Goal: Information Seeking & Learning: Find specific fact

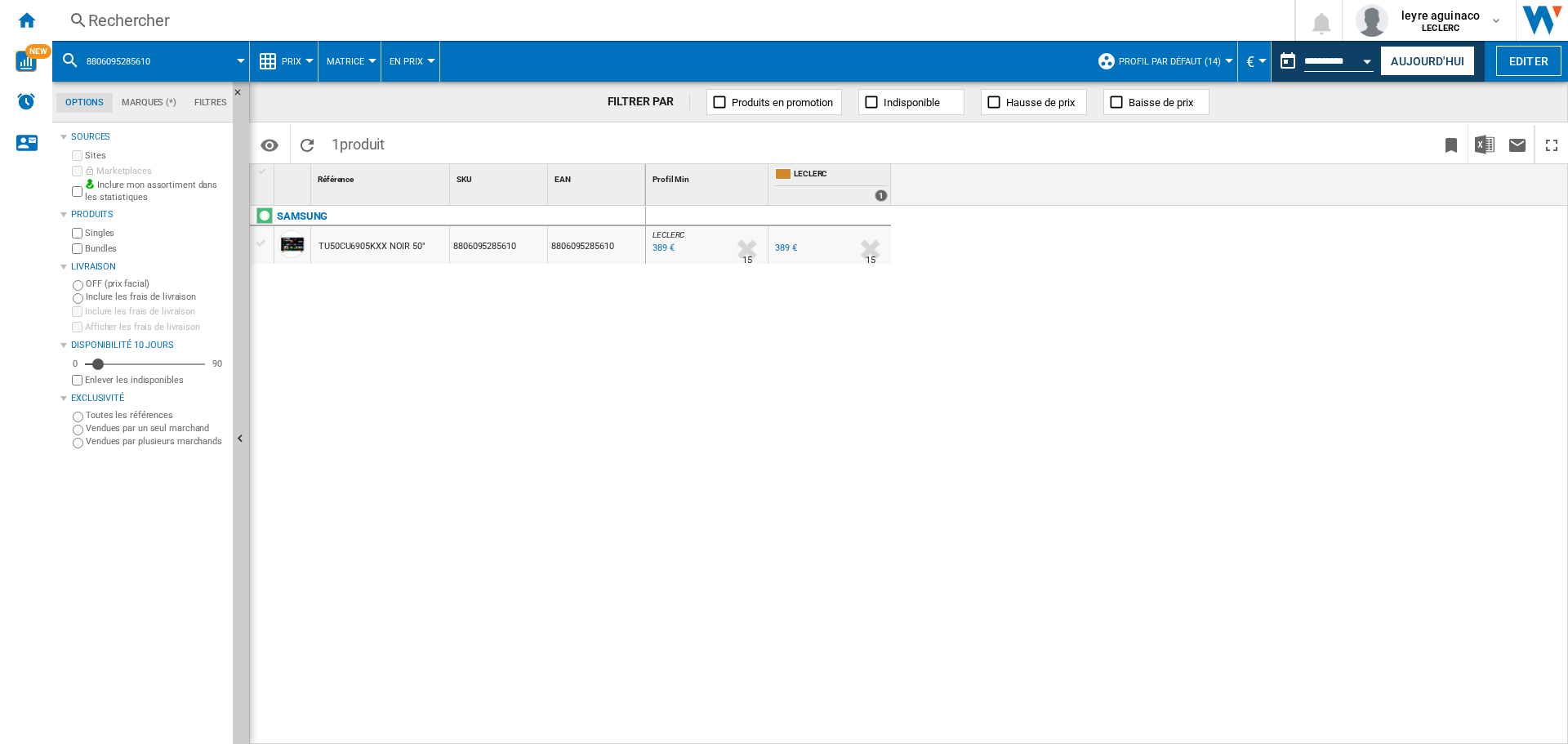
click at [490, 21] on div "Rechercher" at bounding box center [670, 20] width 1164 height 23
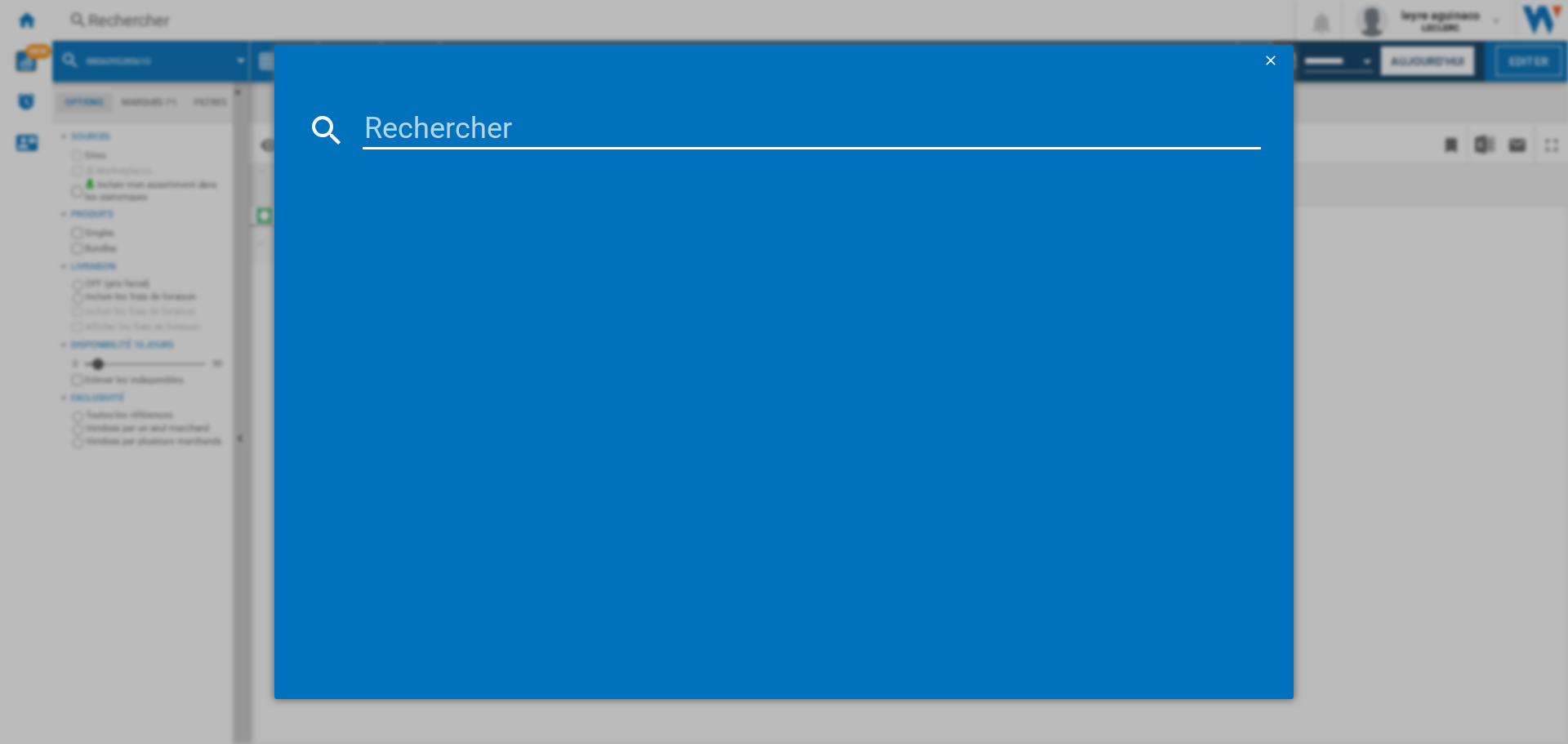
drag, startPoint x: 482, startPoint y: 119, endPoint x: 490, endPoint y: 115, distance: 8.9
click at [484, 119] on input at bounding box center [812, 129] width 899 height 39
type input "8806096456774"
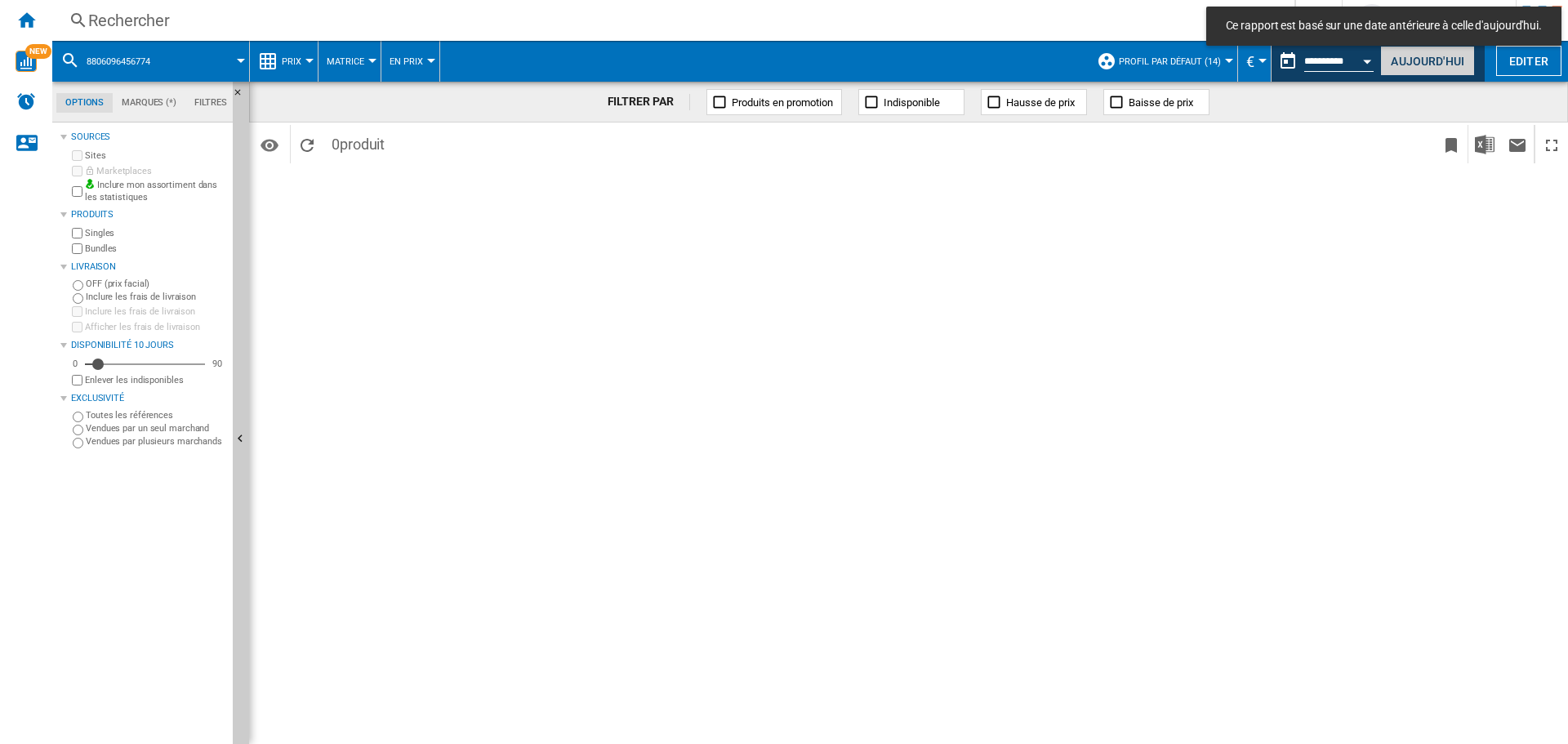
click at [1439, 56] on button "Aujourd'hui" at bounding box center [1428, 61] width 94 height 30
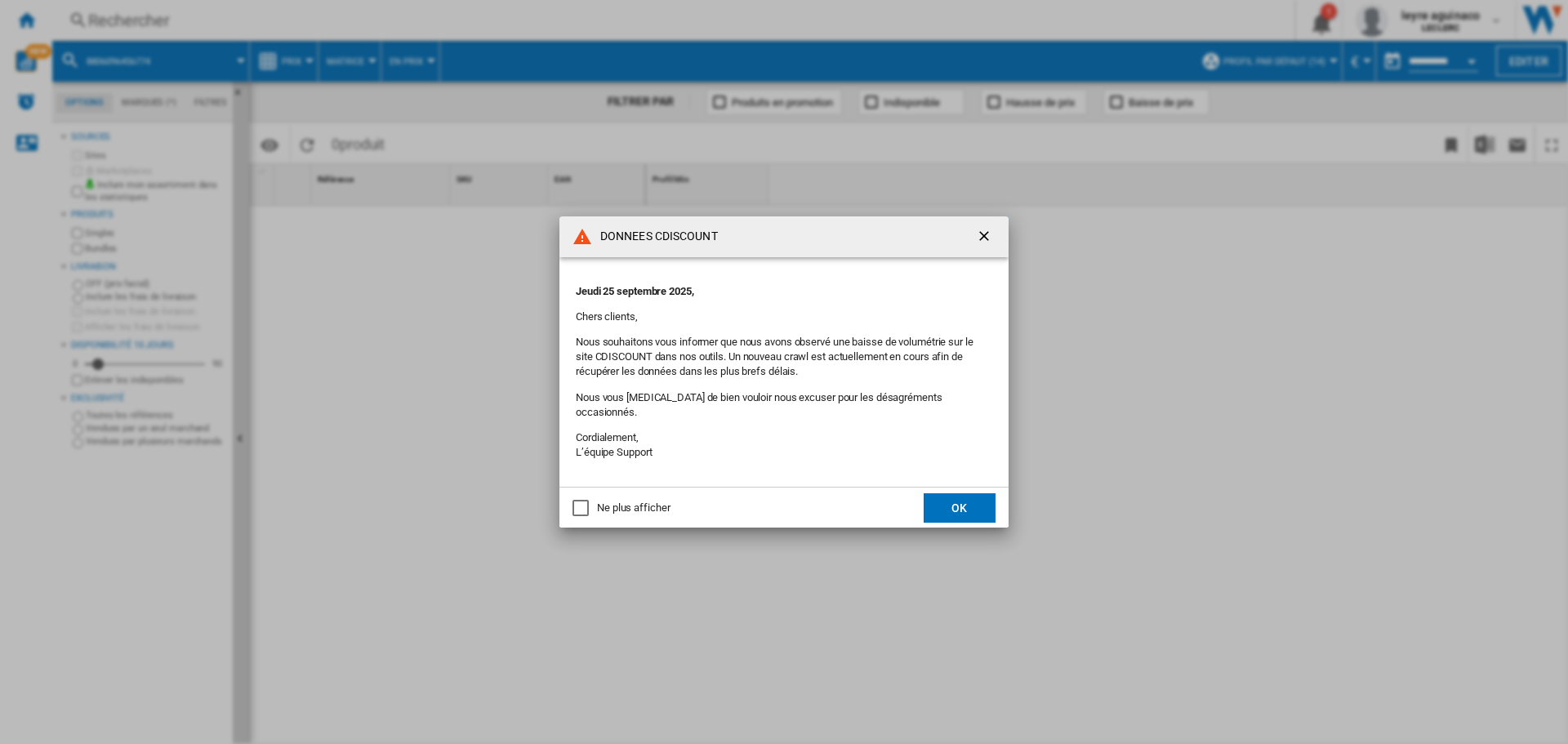
drag, startPoint x: 972, startPoint y: 237, endPoint x: 700, endPoint y: 134, distance: 290.8
click at [971, 236] on button "button" at bounding box center [986, 236] width 33 height 33
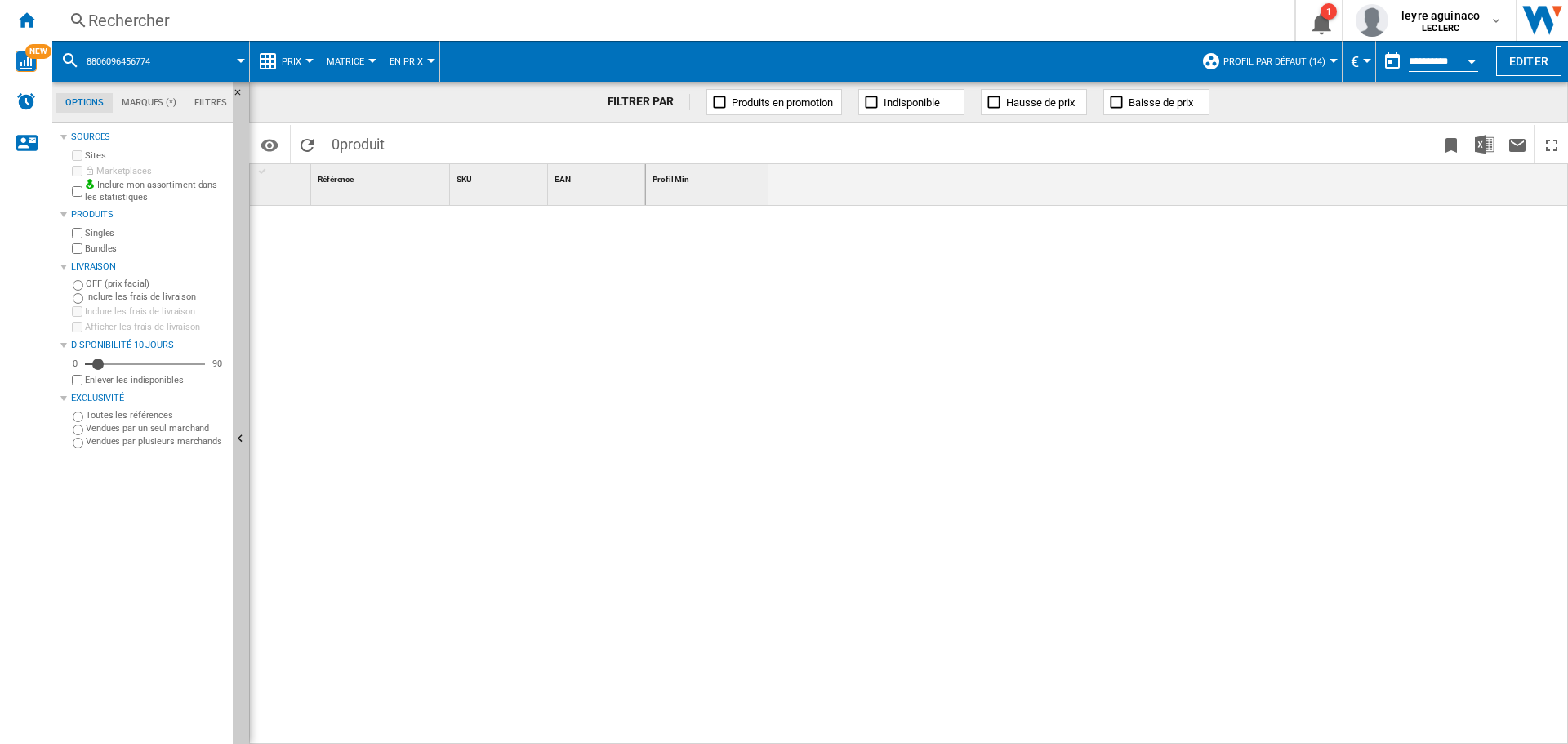
click at [569, 21] on div "Rechercher" at bounding box center [670, 20] width 1164 height 23
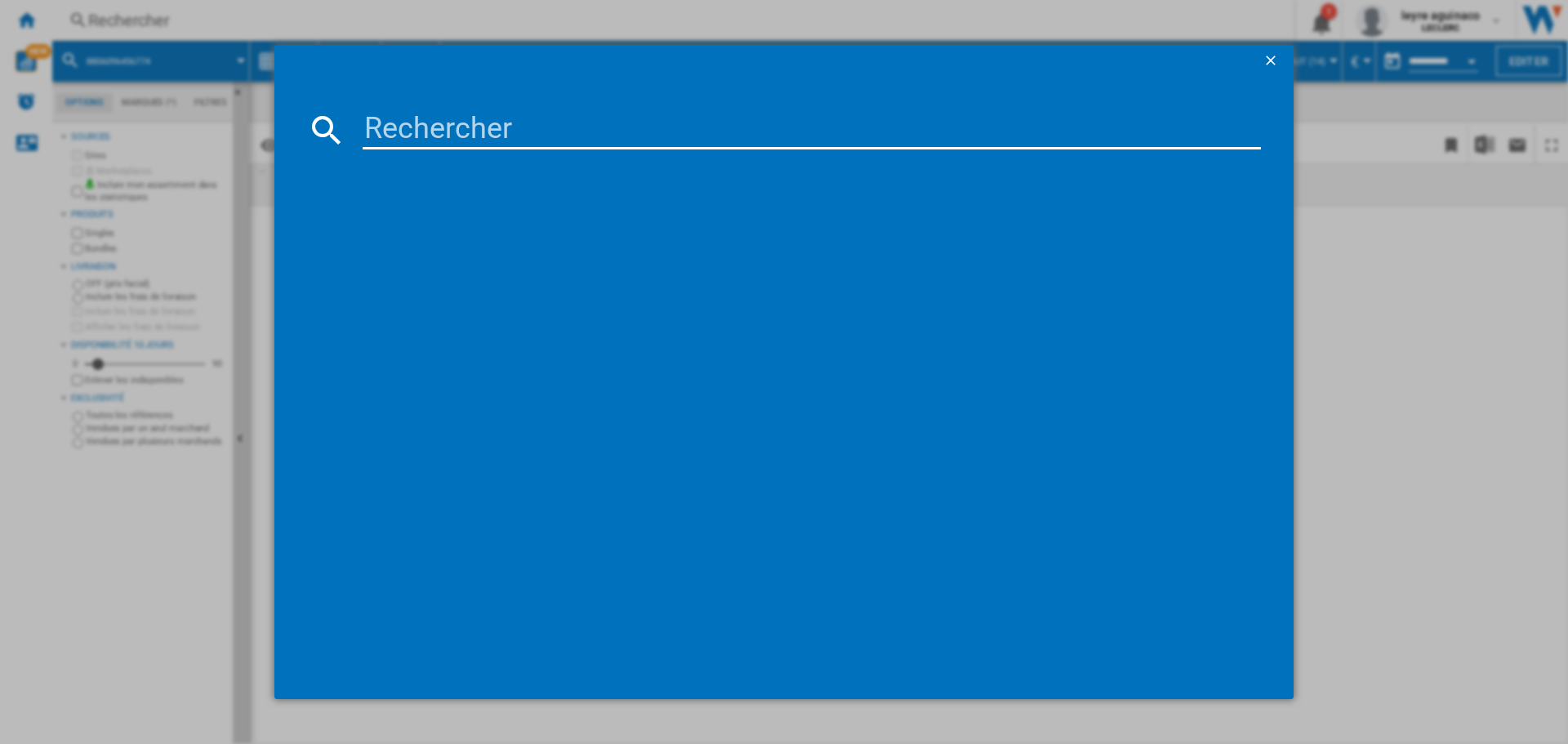
click at [588, 130] on input at bounding box center [812, 129] width 899 height 39
paste input "8806096456774"
type input "8806096456774"
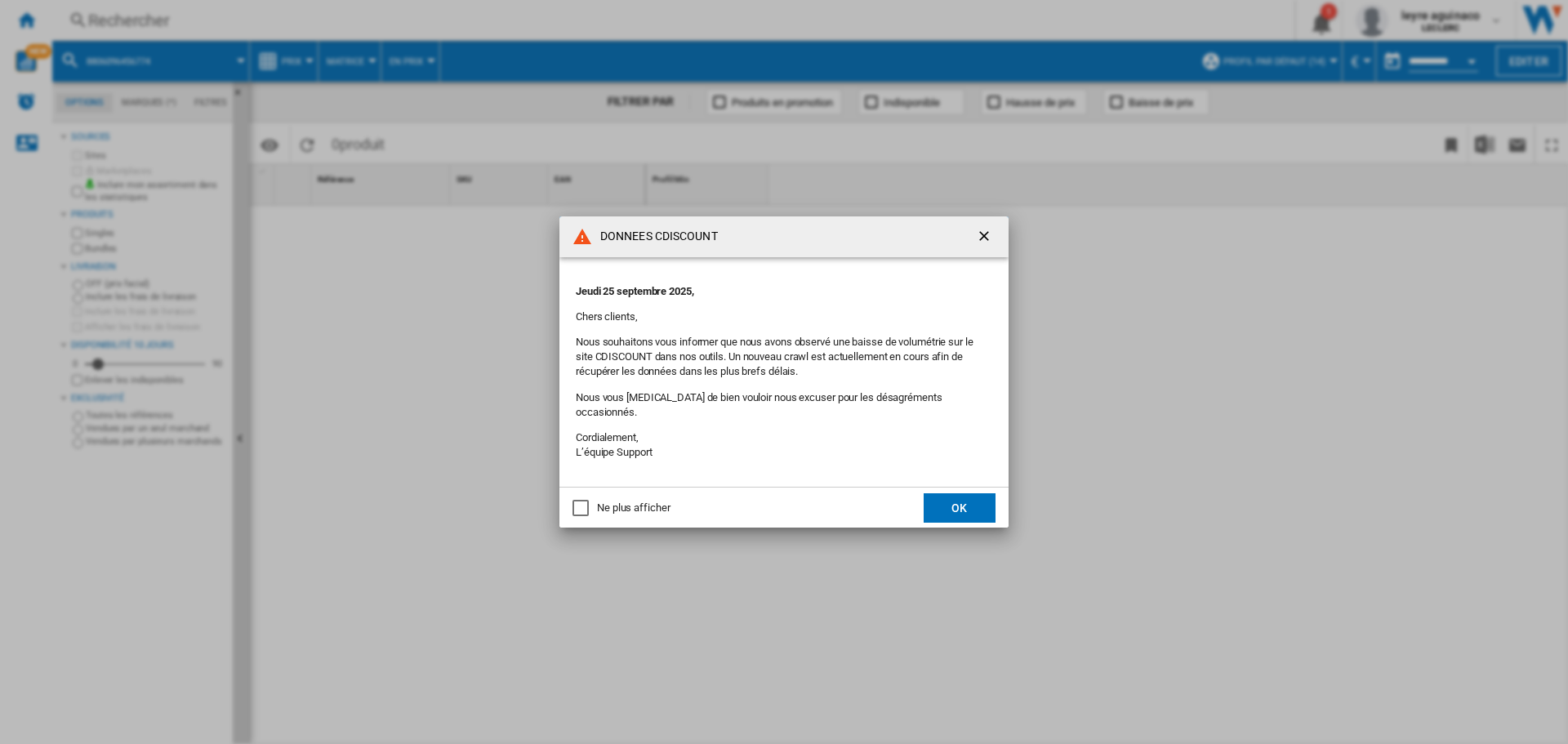
click at [989, 240] on ng-md-icon "getI18NText('BUTTONS.CLOSE_DIALOG')" at bounding box center [986, 237] width 19 height 19
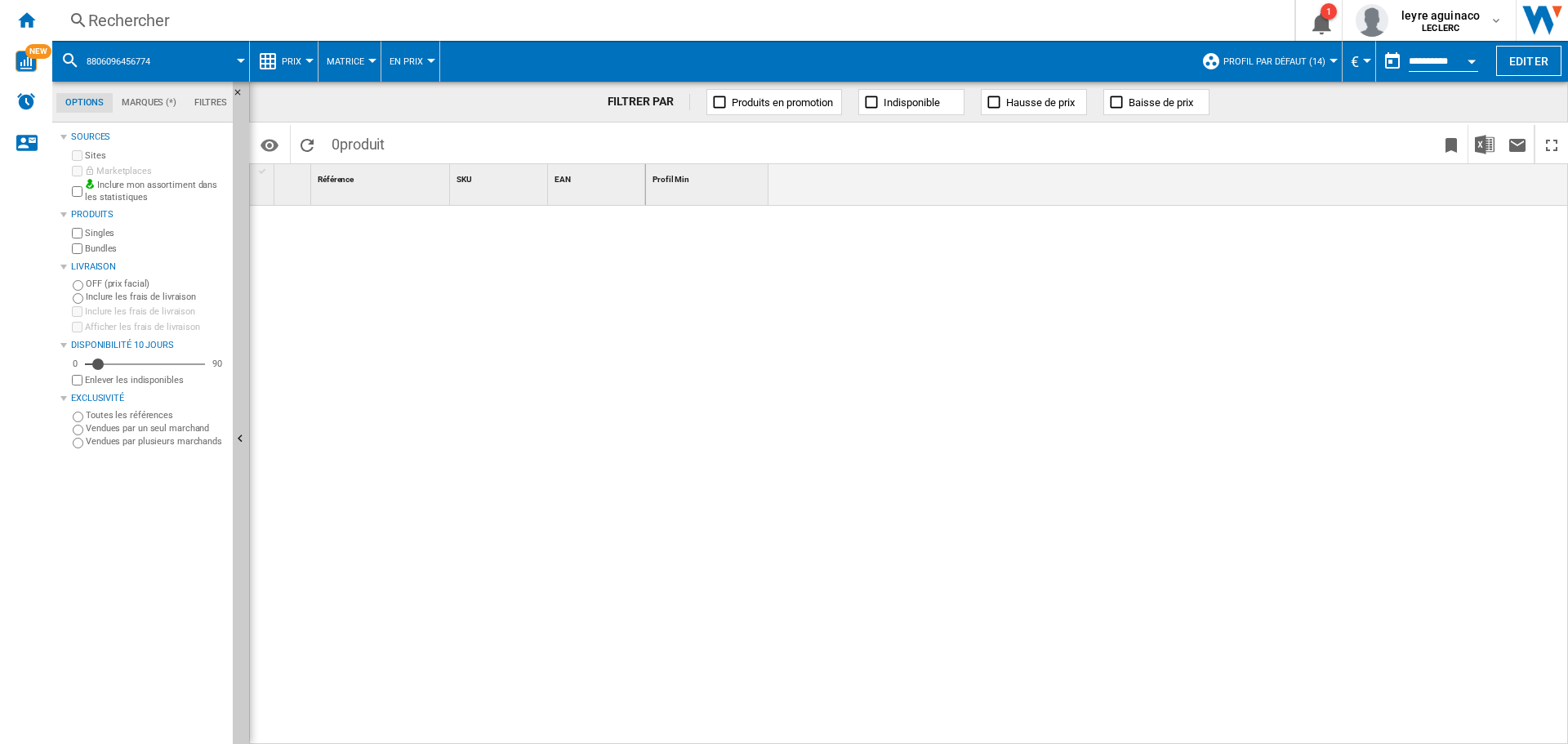
click at [496, 22] on div "Rechercher" at bounding box center [670, 20] width 1164 height 23
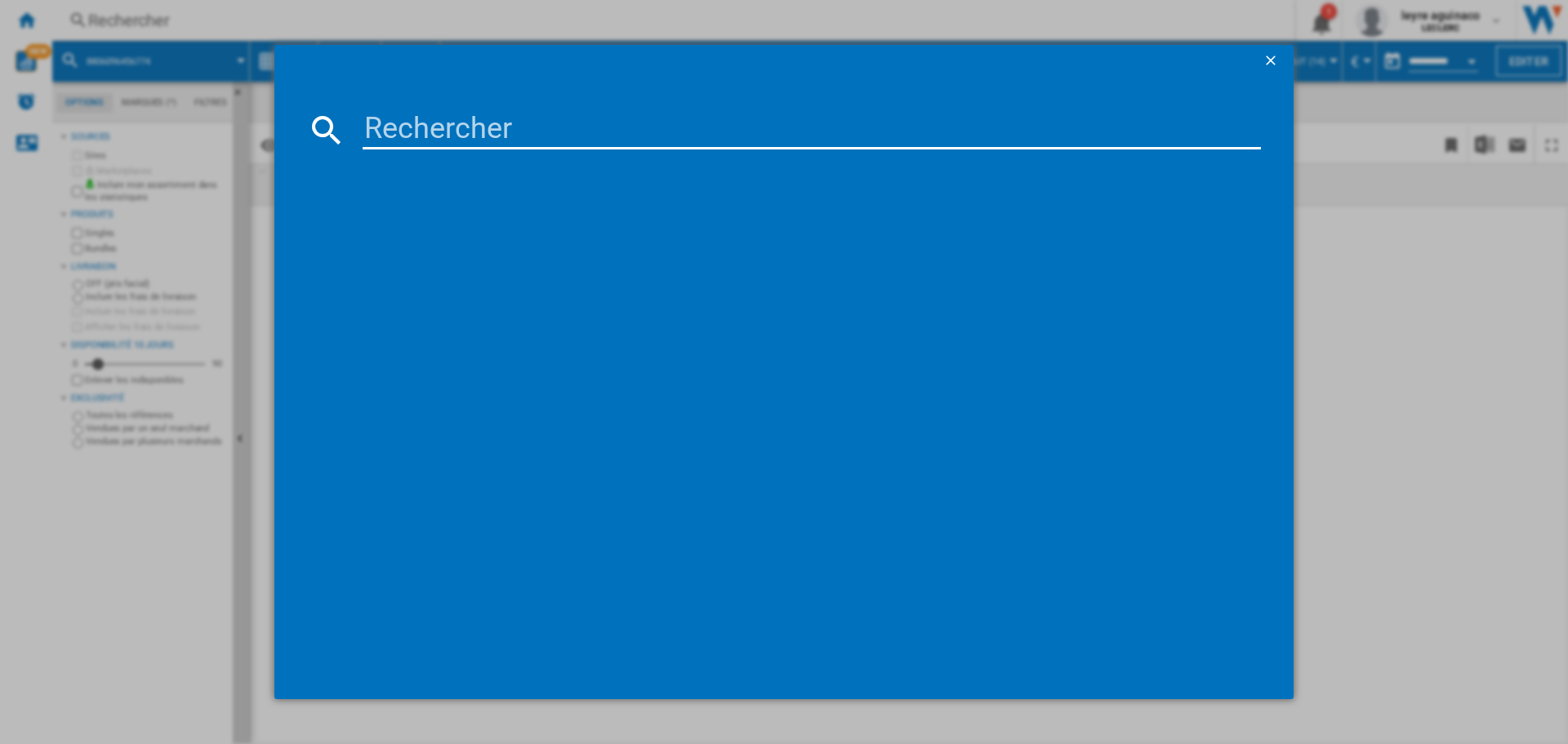
click at [535, 142] on input at bounding box center [812, 129] width 899 height 39
paste input "8806096456774"
type input "8806096456774"
click at [652, 134] on input "8806096456774" at bounding box center [812, 129] width 899 height 39
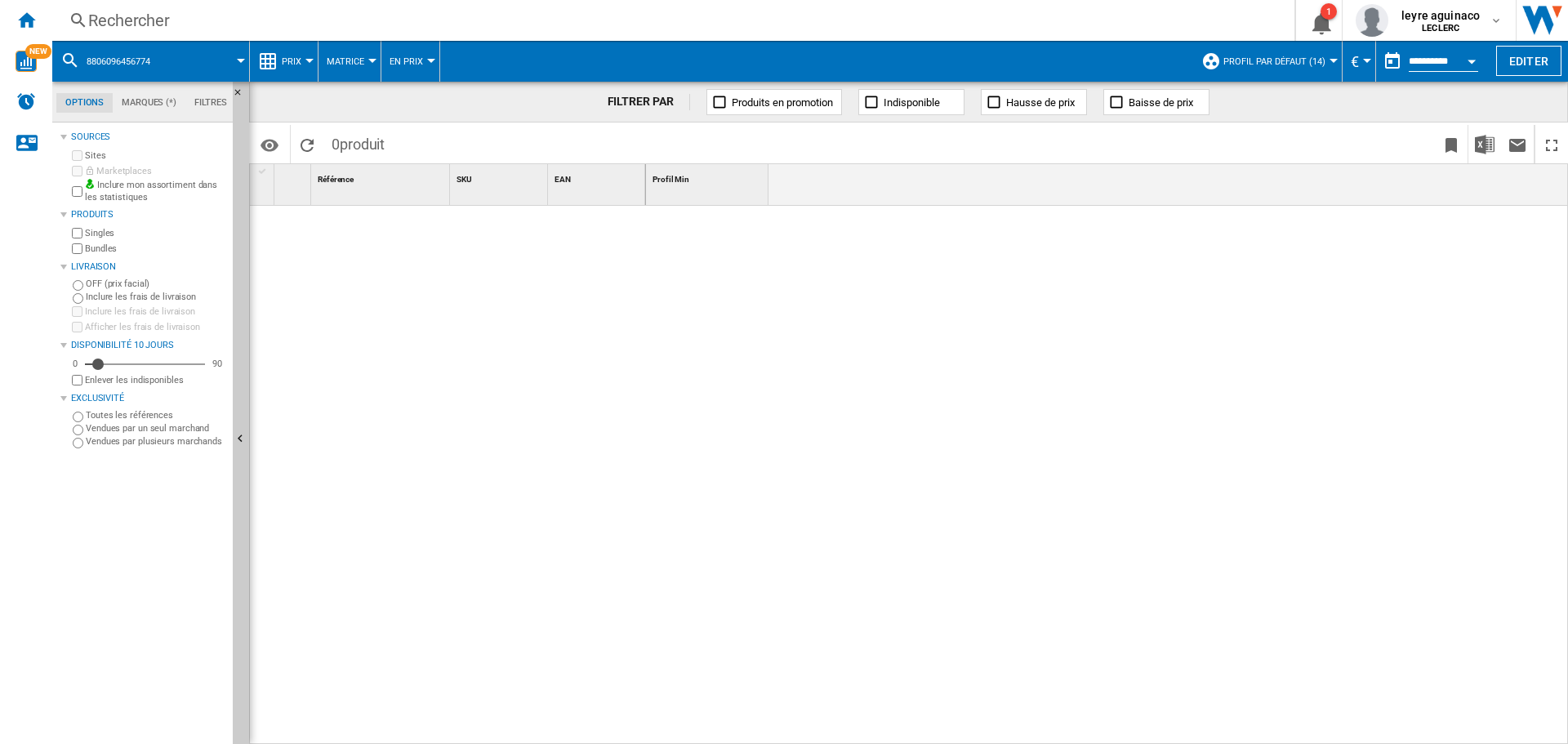
click at [414, 28] on div "Rechercher" at bounding box center [670, 20] width 1164 height 23
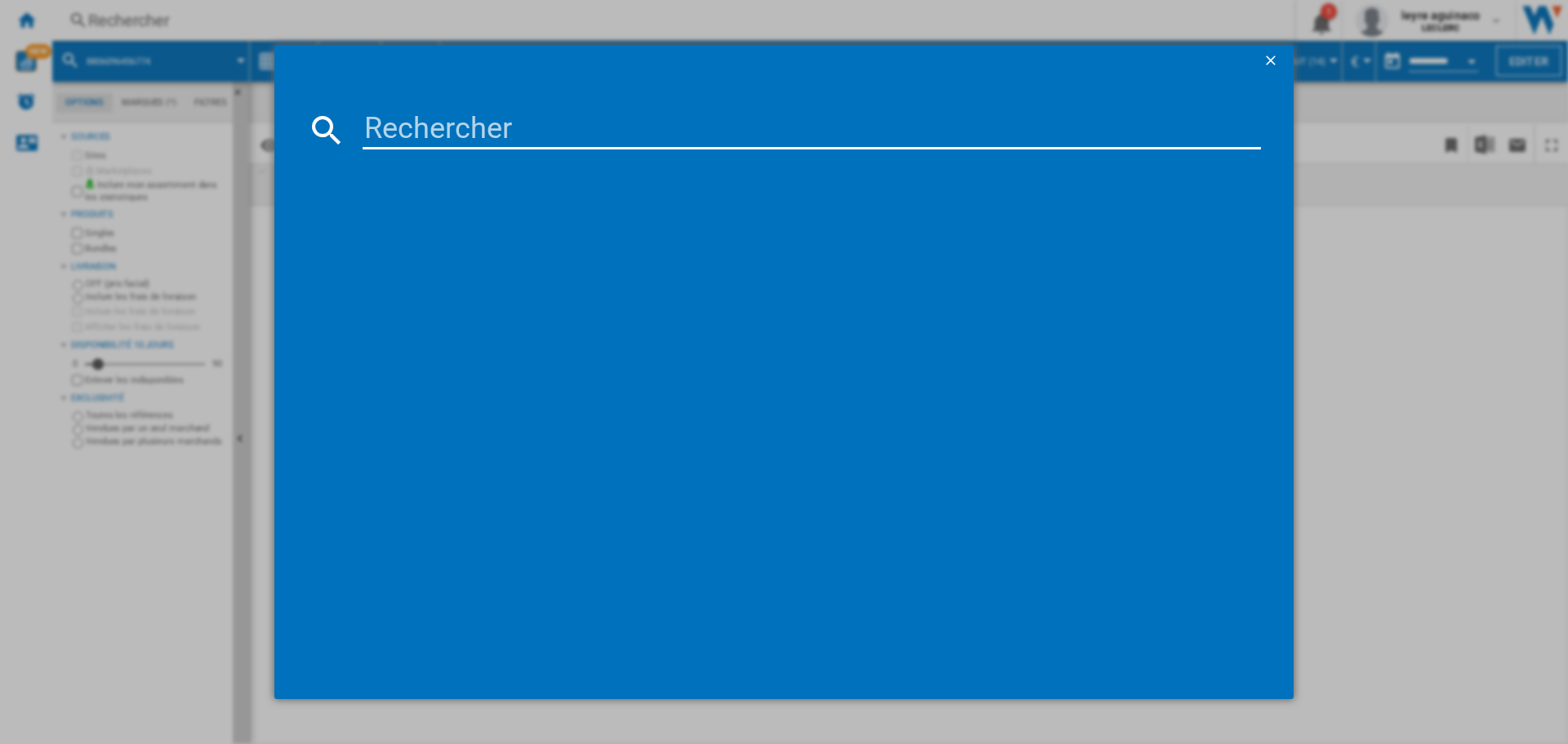
click at [546, 140] on input at bounding box center [812, 129] width 899 height 39
paste input "8806096456774"
drag, startPoint x: 544, startPoint y: 154, endPoint x: 533, endPoint y: 129, distance: 27.3
click at [543, 154] on md-dialog-content "8806096456774 références (0) Aucun résultat" at bounding box center [784, 388] width 1019 height 622
click at [530, 125] on input "8806096456774" at bounding box center [812, 129] width 899 height 39
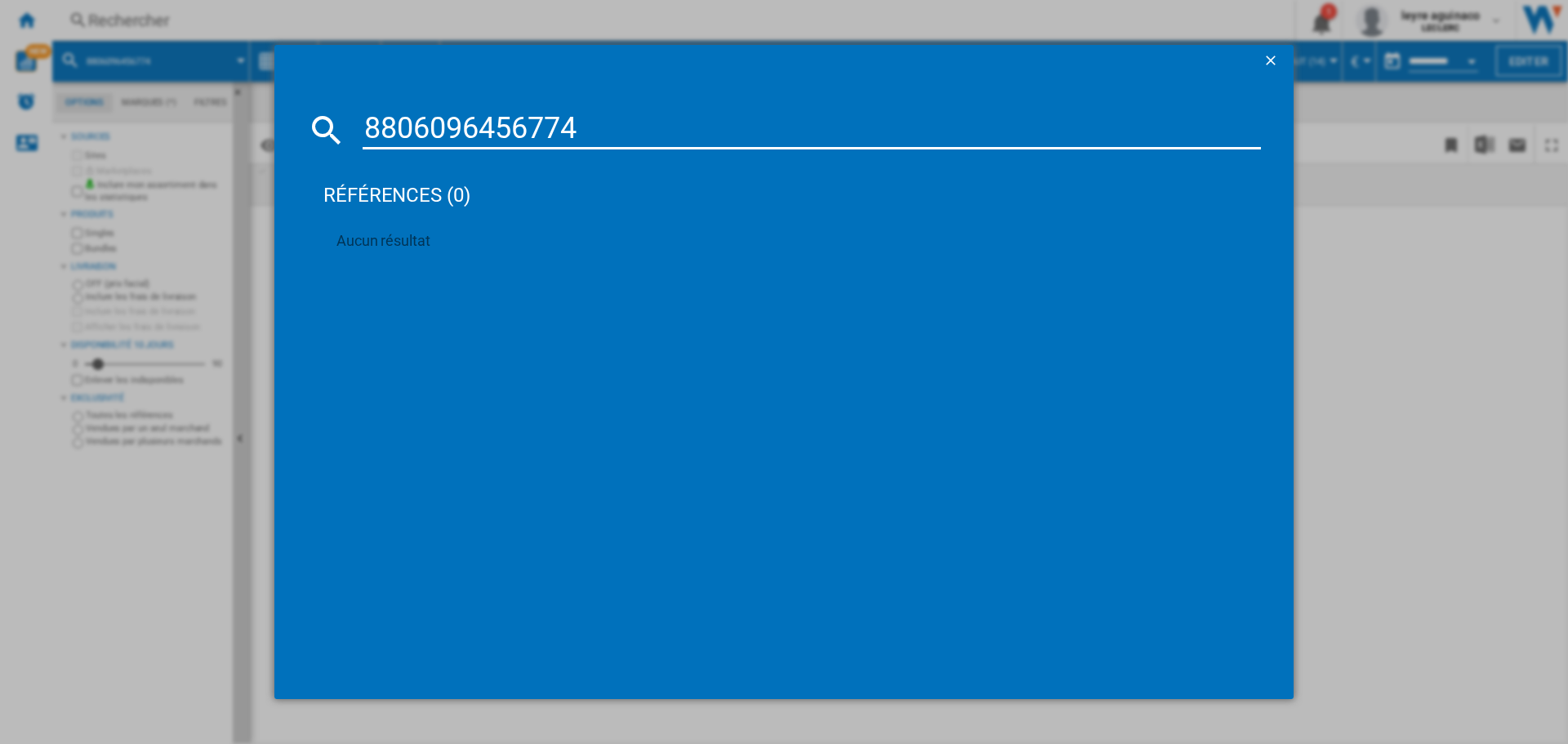
click at [530, 125] on input "8806096456774" at bounding box center [812, 129] width 899 height 39
click at [529, 124] on input "8806096456774" at bounding box center [812, 129] width 899 height 39
paste input "7122579"
type input "8806097122579"
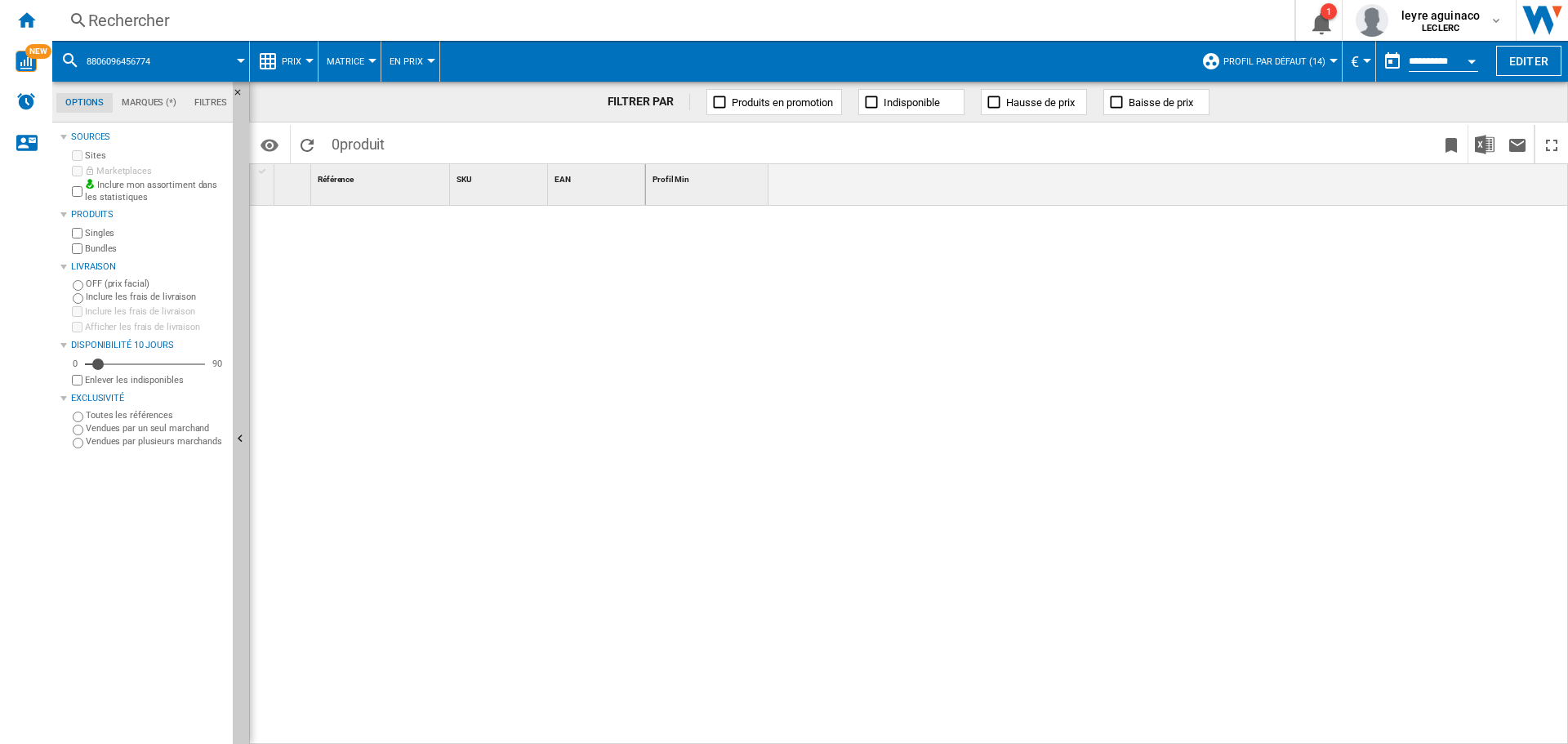
click at [238, 23] on div "Rechercher" at bounding box center [670, 20] width 1164 height 23
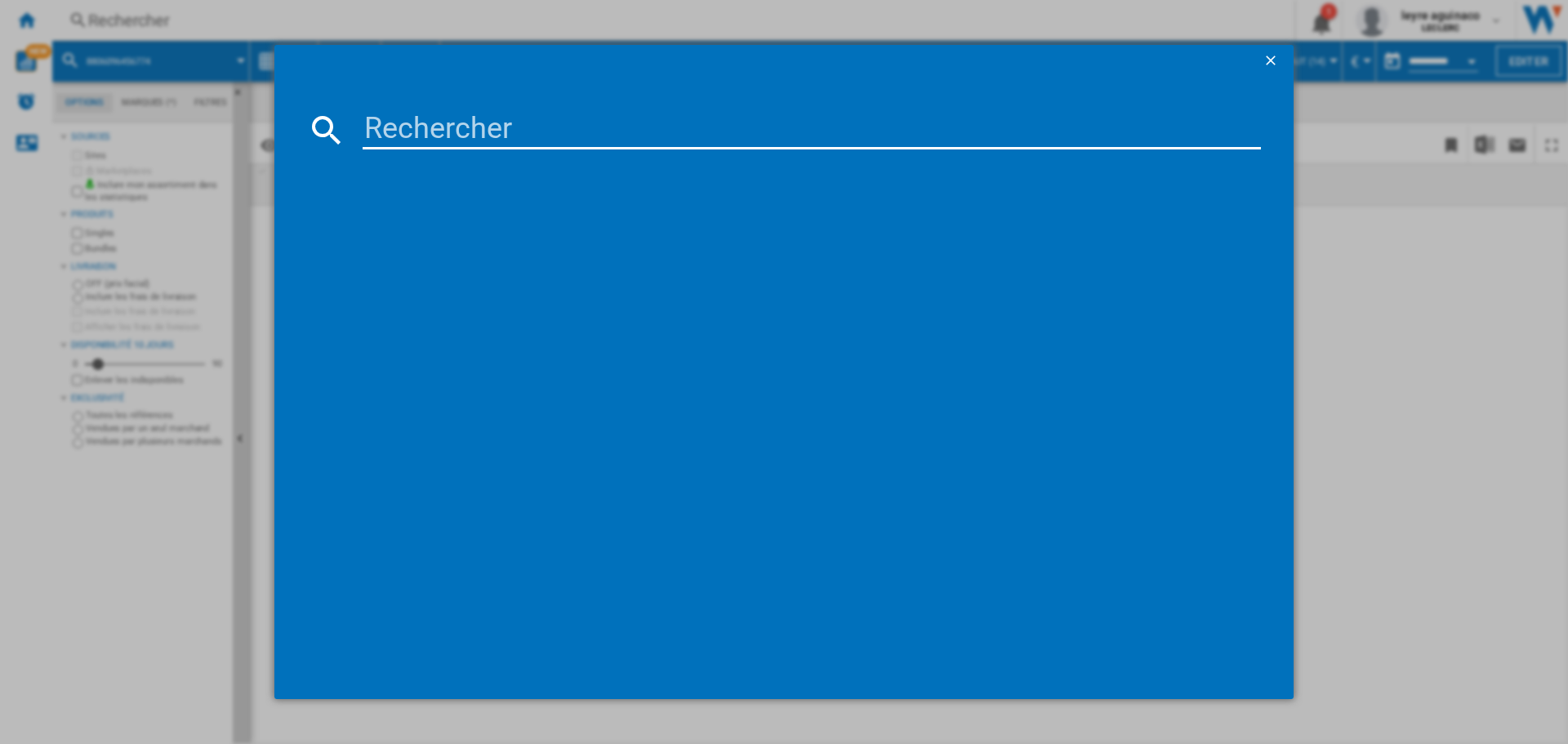
click at [540, 129] on input at bounding box center [812, 129] width 899 height 39
paste input "8806097122579"
type input "8806097122579"
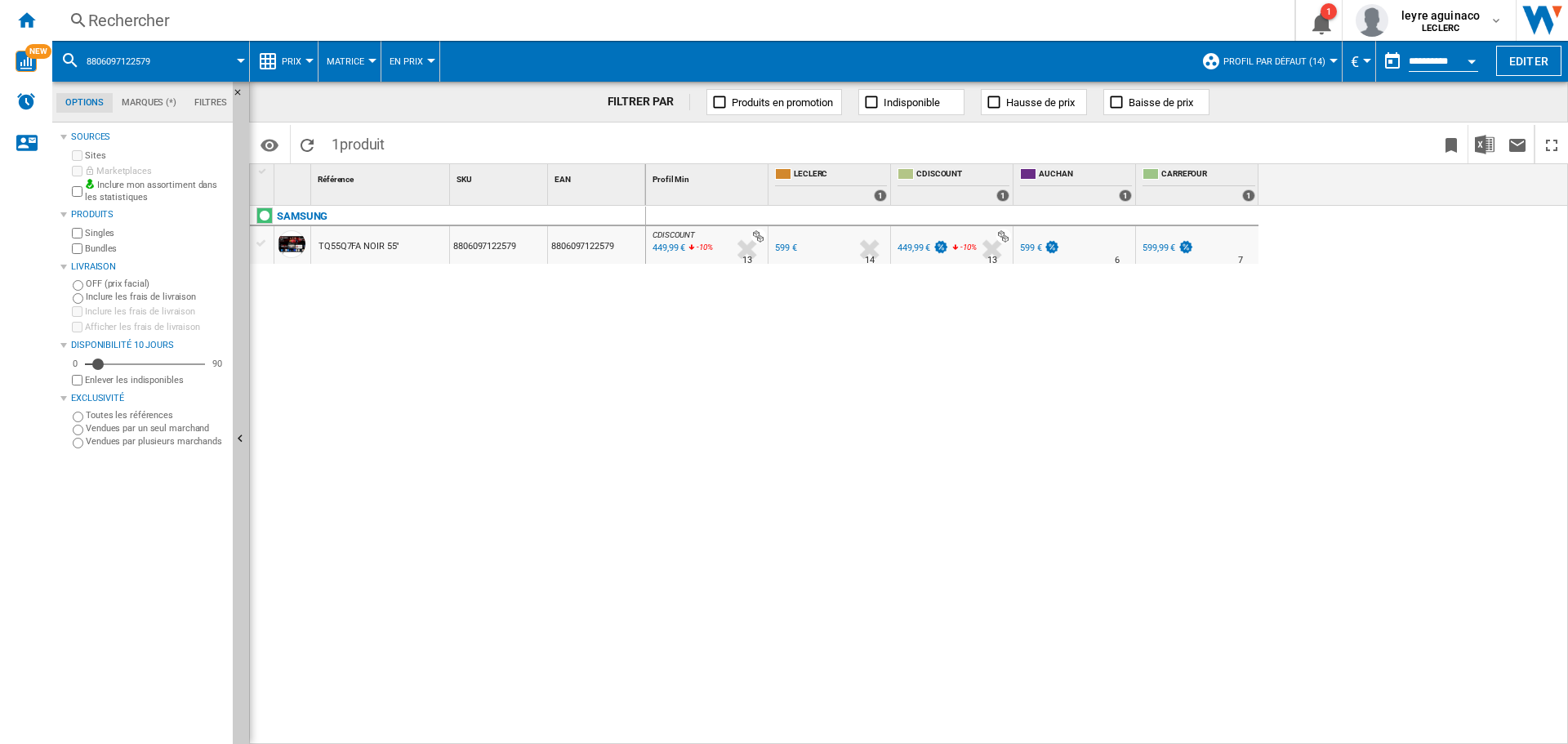
click at [759, 314] on div "CDISCOUNT : FR CDISCOUNT -24.9 % 449,99 € -10 % N/A 13 CDISCOUNT : FR CDISCOUNT…" at bounding box center [1107, 474] width 923 height 539
click at [662, 230] on div at bounding box center [708, 236] width 115 height 15
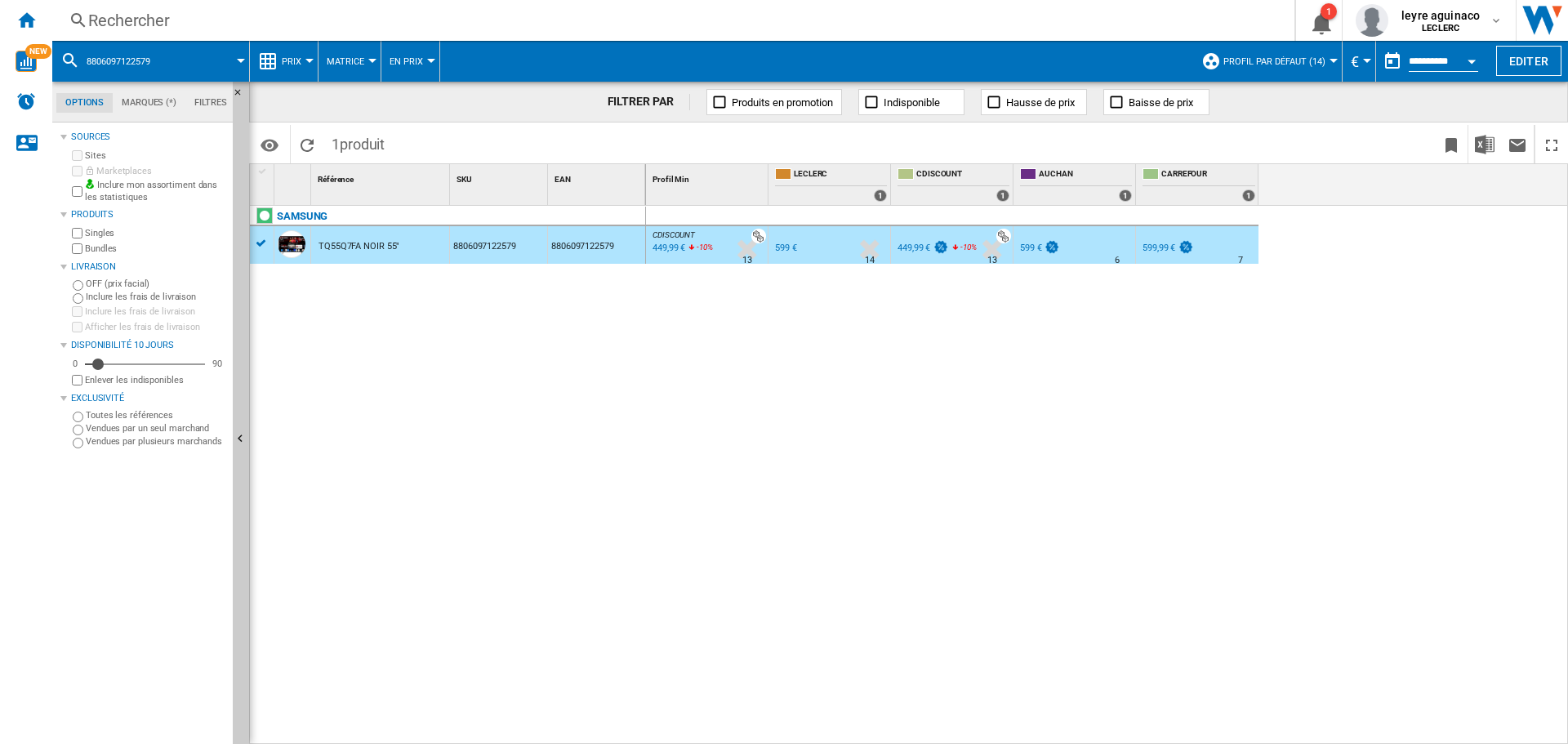
click at [671, 241] on div at bounding box center [708, 236] width 115 height 15
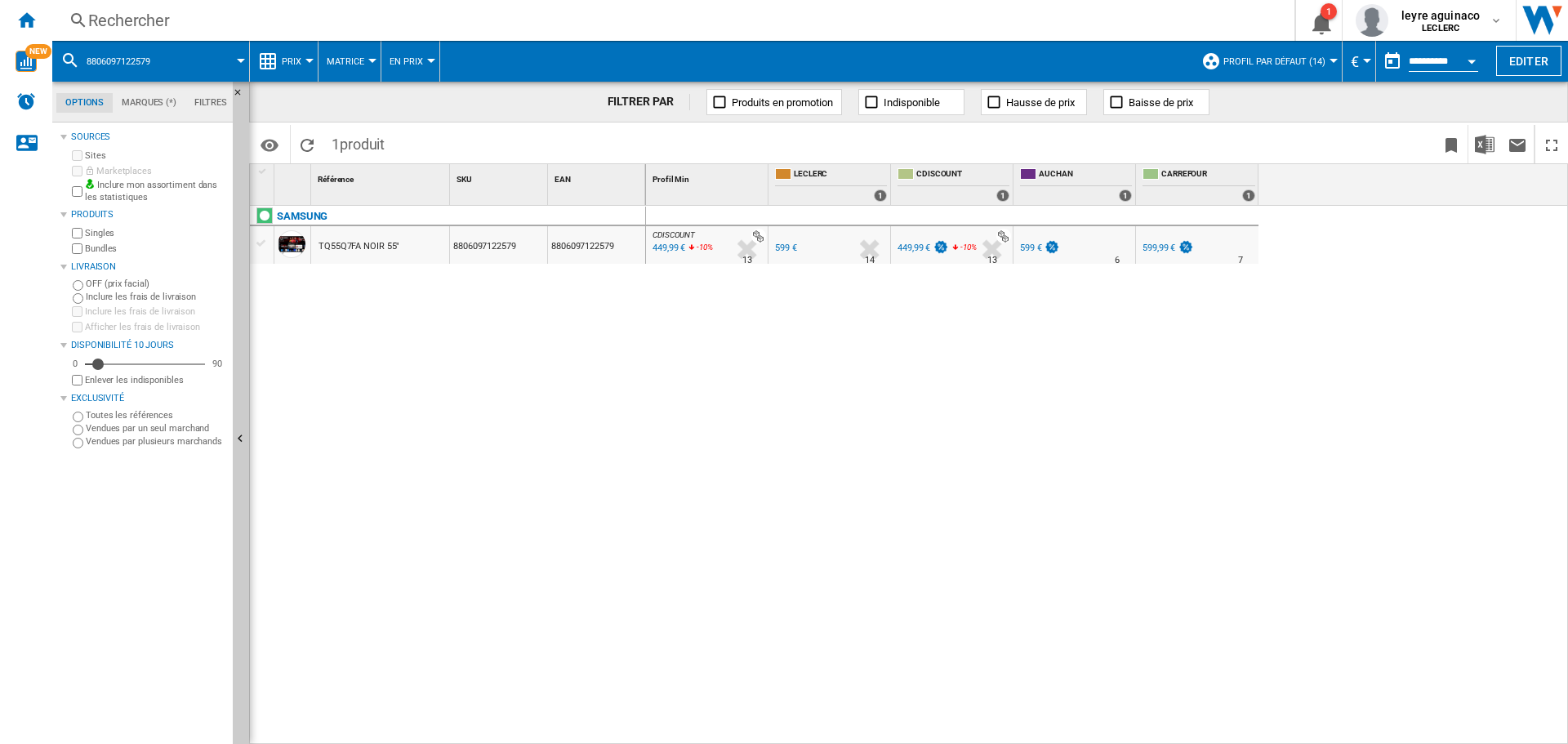
click at [674, 251] on div "449,99 €" at bounding box center [667, 248] width 35 height 17
